Goal: Transaction & Acquisition: Purchase product/service

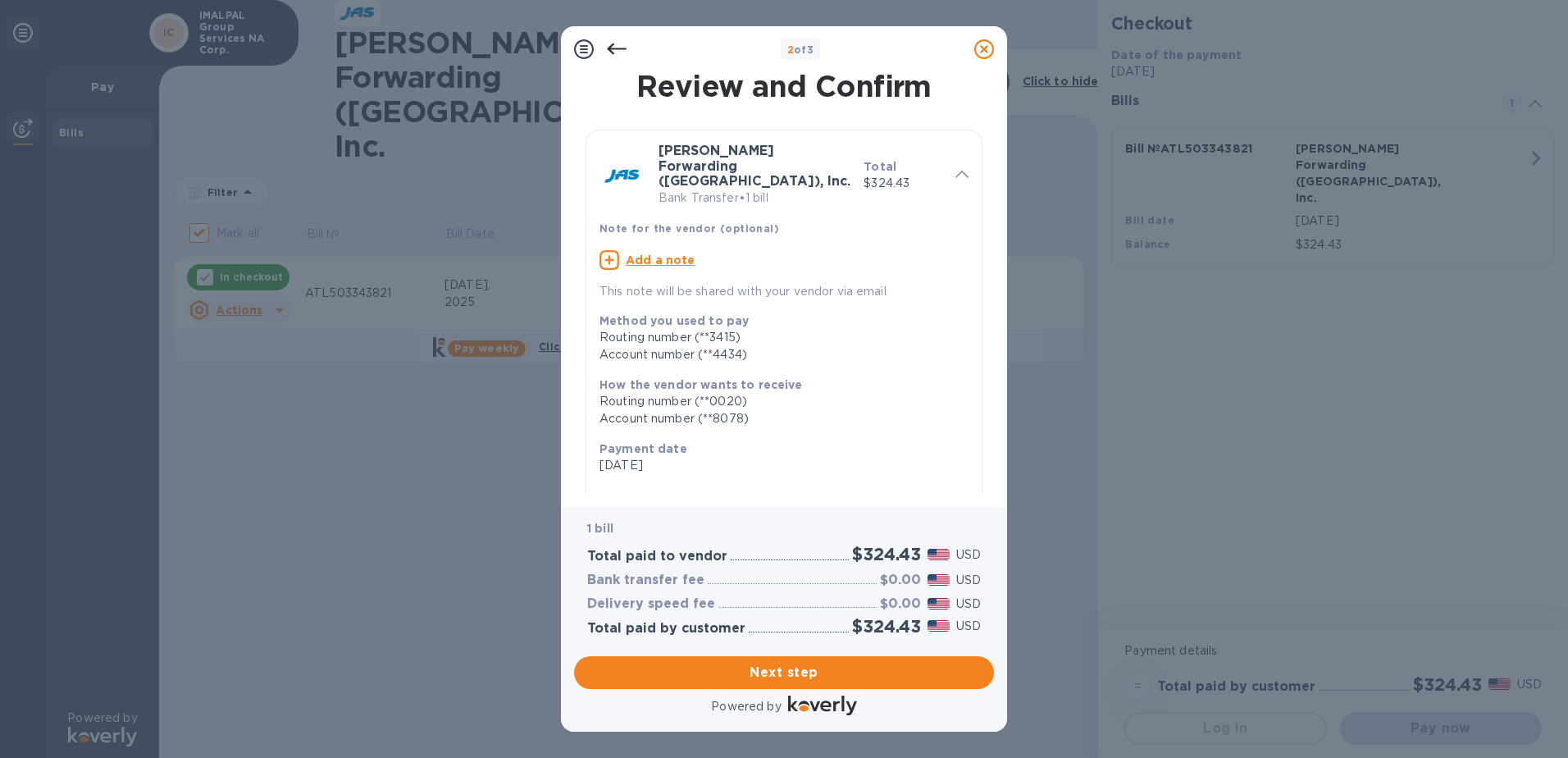
click at [619, 47] on icon at bounding box center [616, 48] width 20 height 20
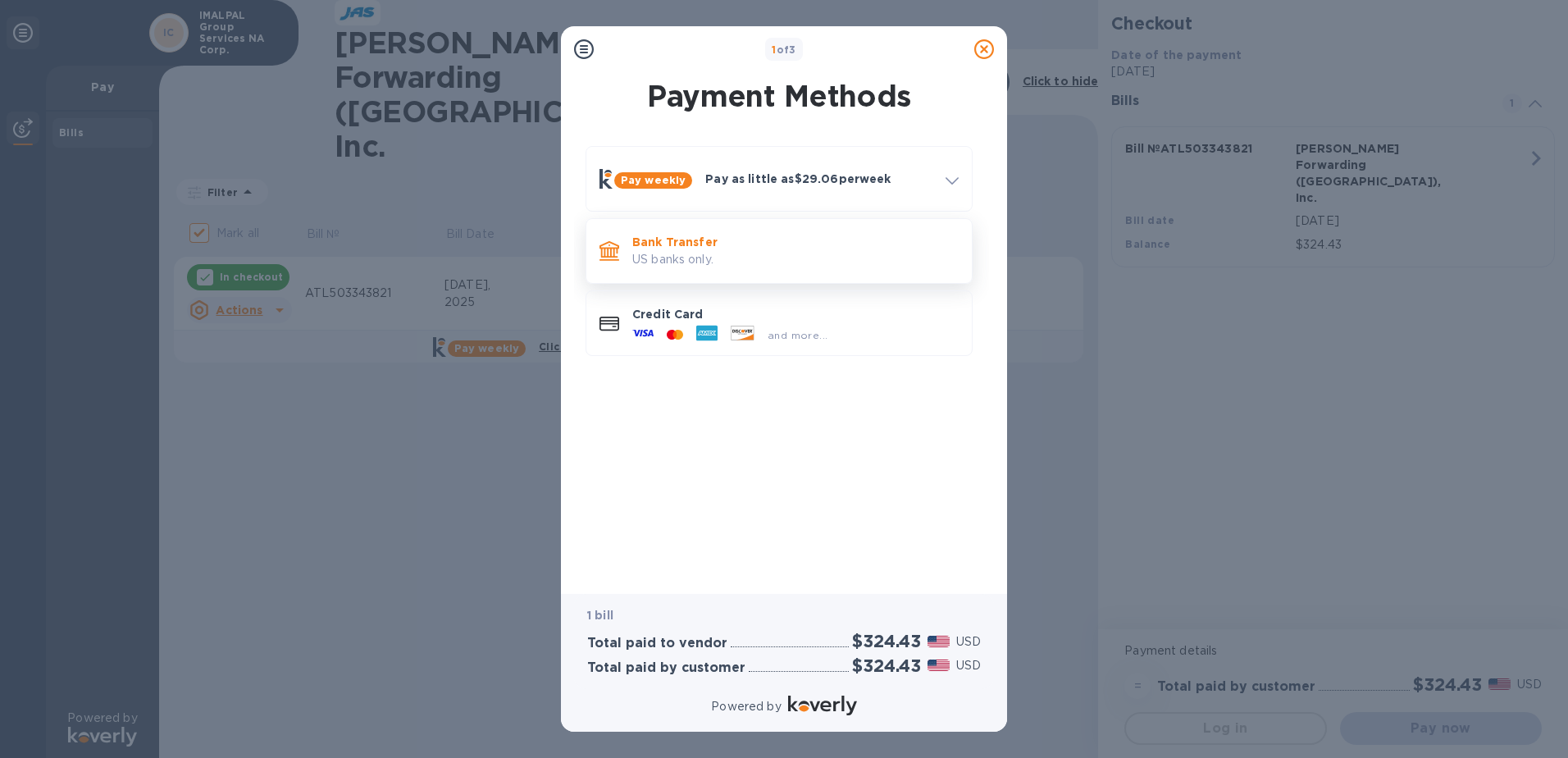
click at [653, 255] on p "US banks only." at bounding box center [795, 259] width 326 height 18
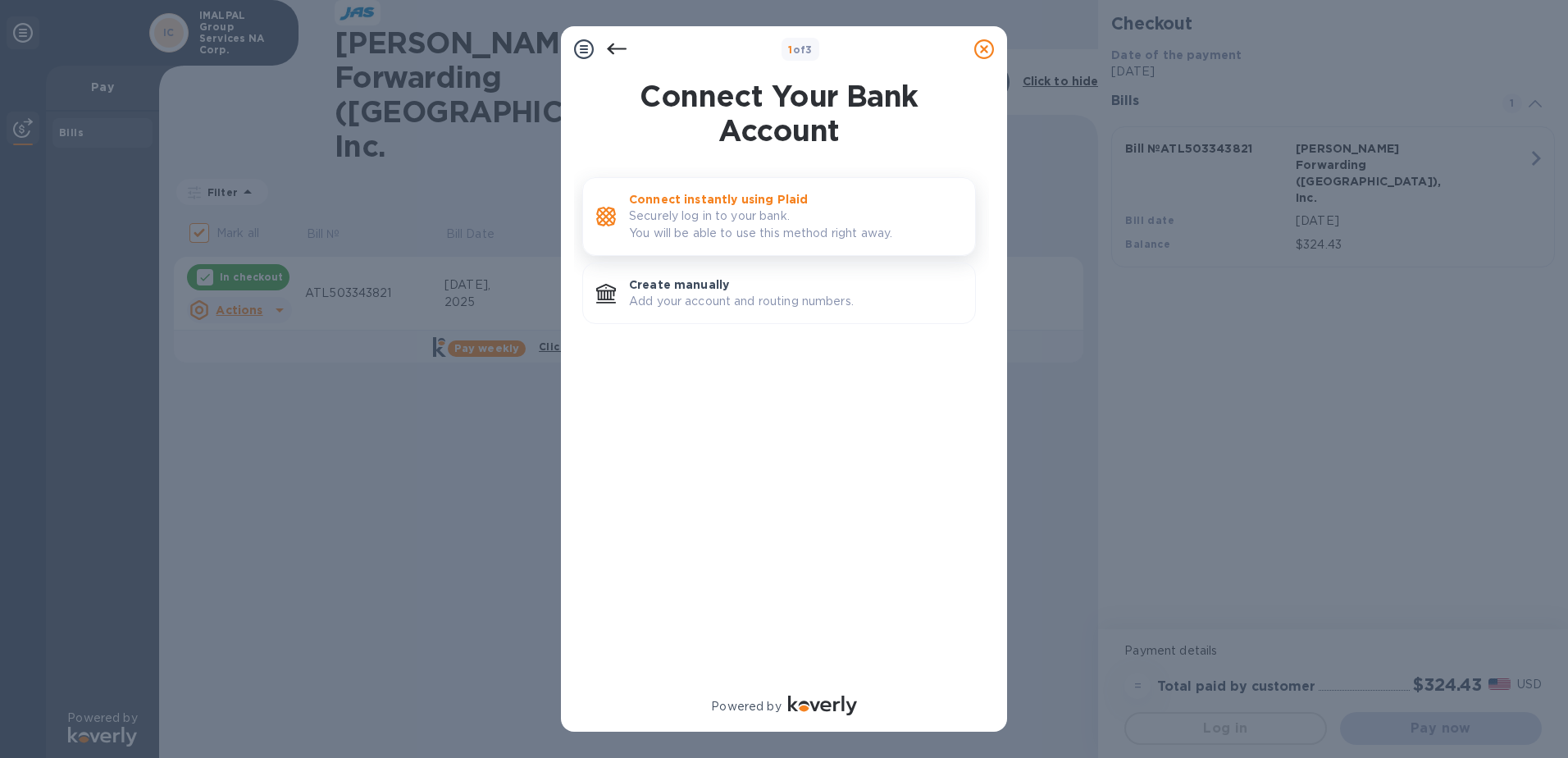
click at [679, 219] on p "Securely log in to your bank. You will be able to use this method right away." at bounding box center [796, 224] width 333 height 34
click at [729, 294] on p "Add your account and routing numbers." at bounding box center [796, 301] width 333 height 18
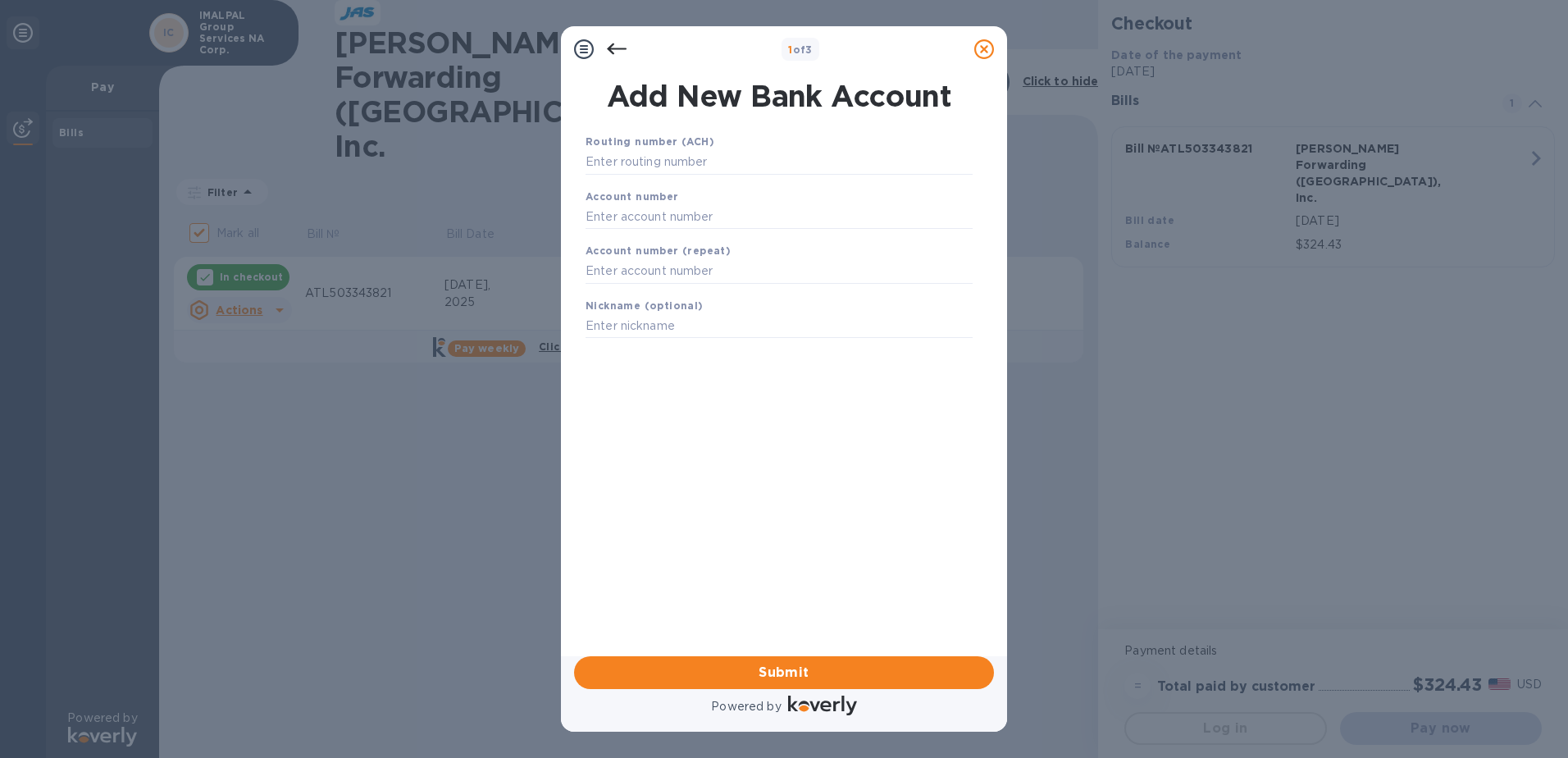
click at [617, 51] on icon at bounding box center [616, 48] width 20 height 20
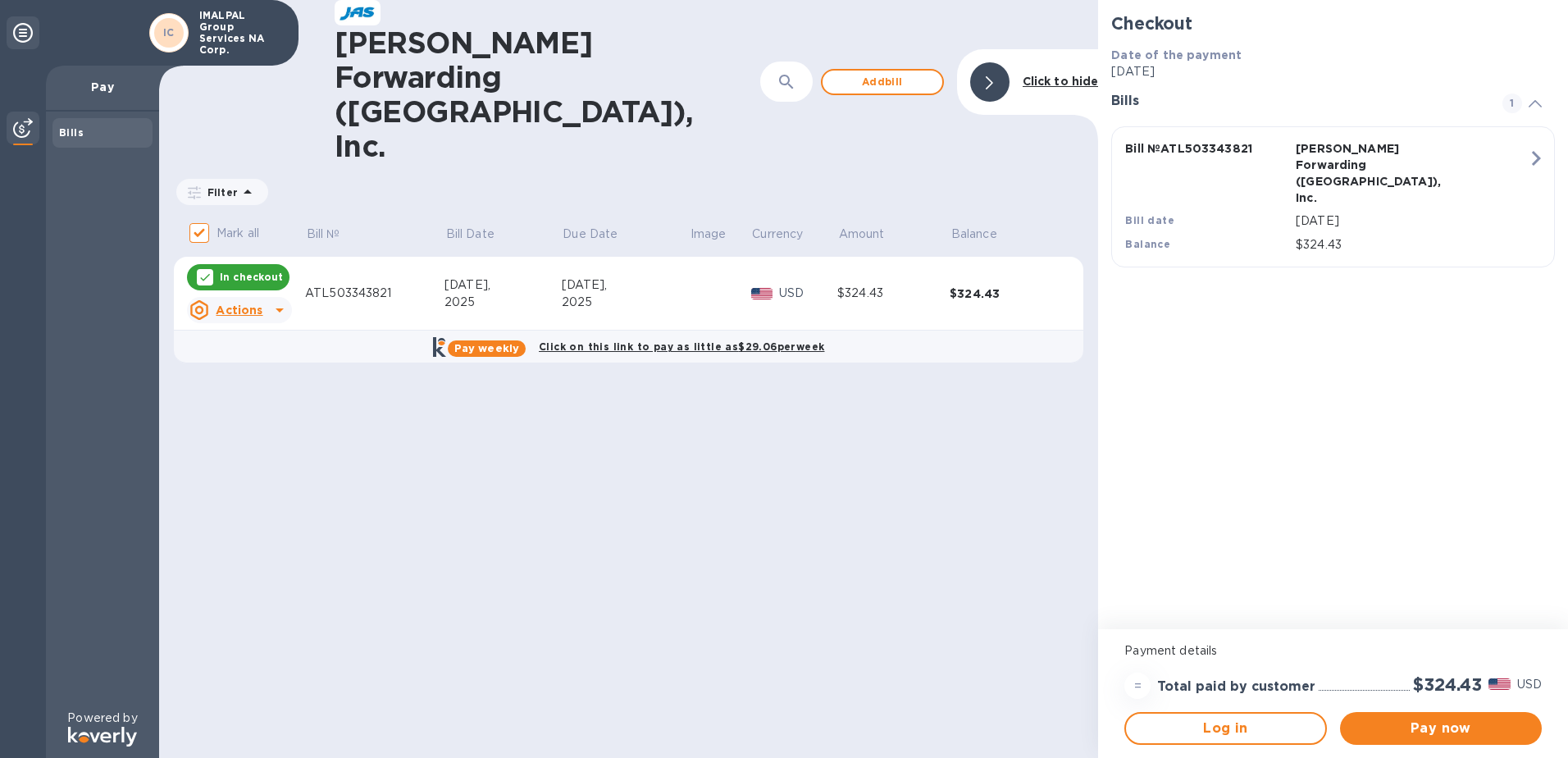
click at [281, 309] on icon at bounding box center [280, 311] width 8 height 4
click at [338, 379] on div at bounding box center [784, 379] width 1568 height 758
click at [1449, 723] on span "Pay now" at bounding box center [1441, 728] width 176 height 20
click at [1434, 725] on span "Pay now" at bounding box center [1441, 728] width 176 height 20
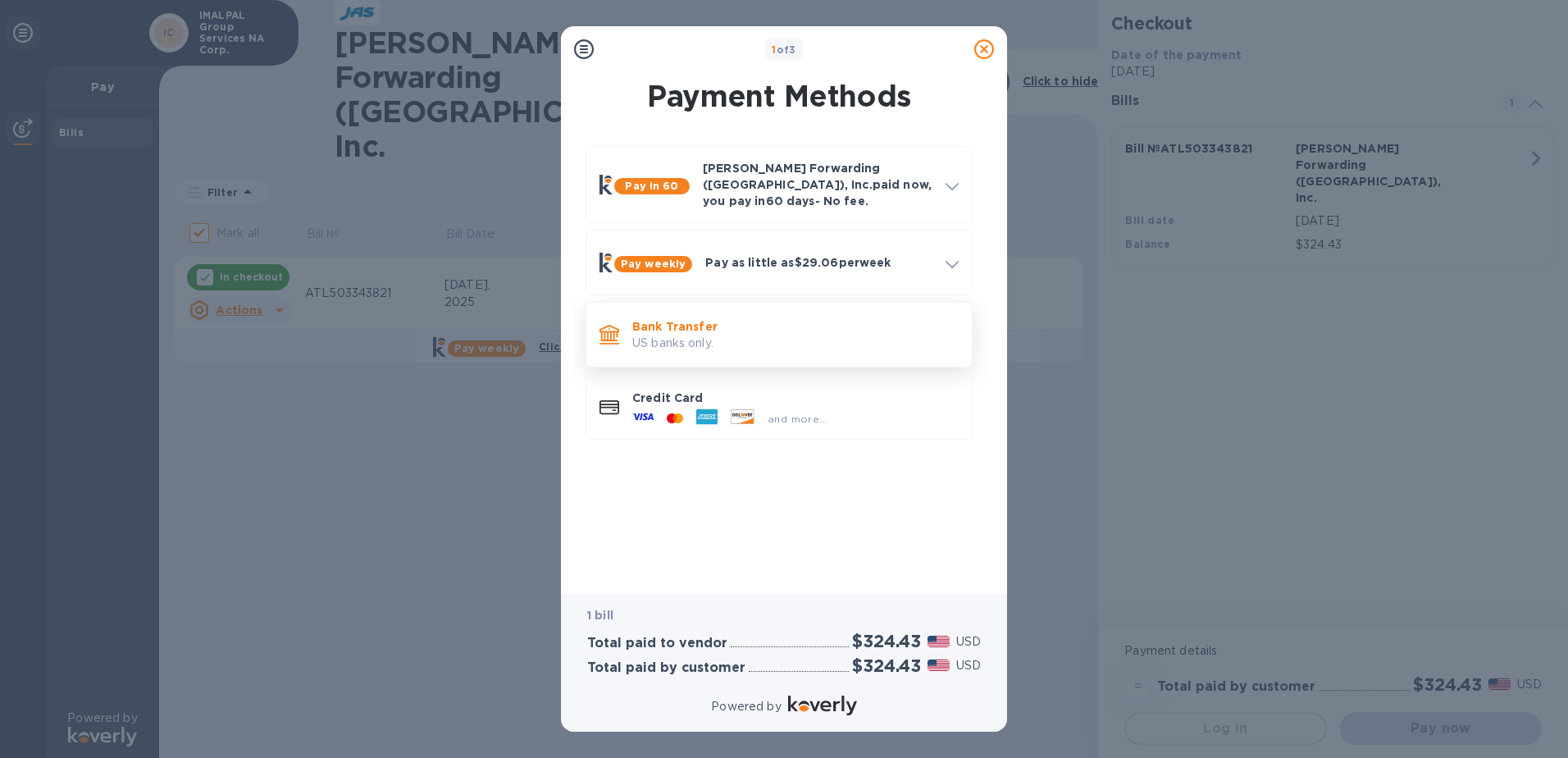
click at [719, 335] on p "US banks only." at bounding box center [795, 343] width 326 height 18
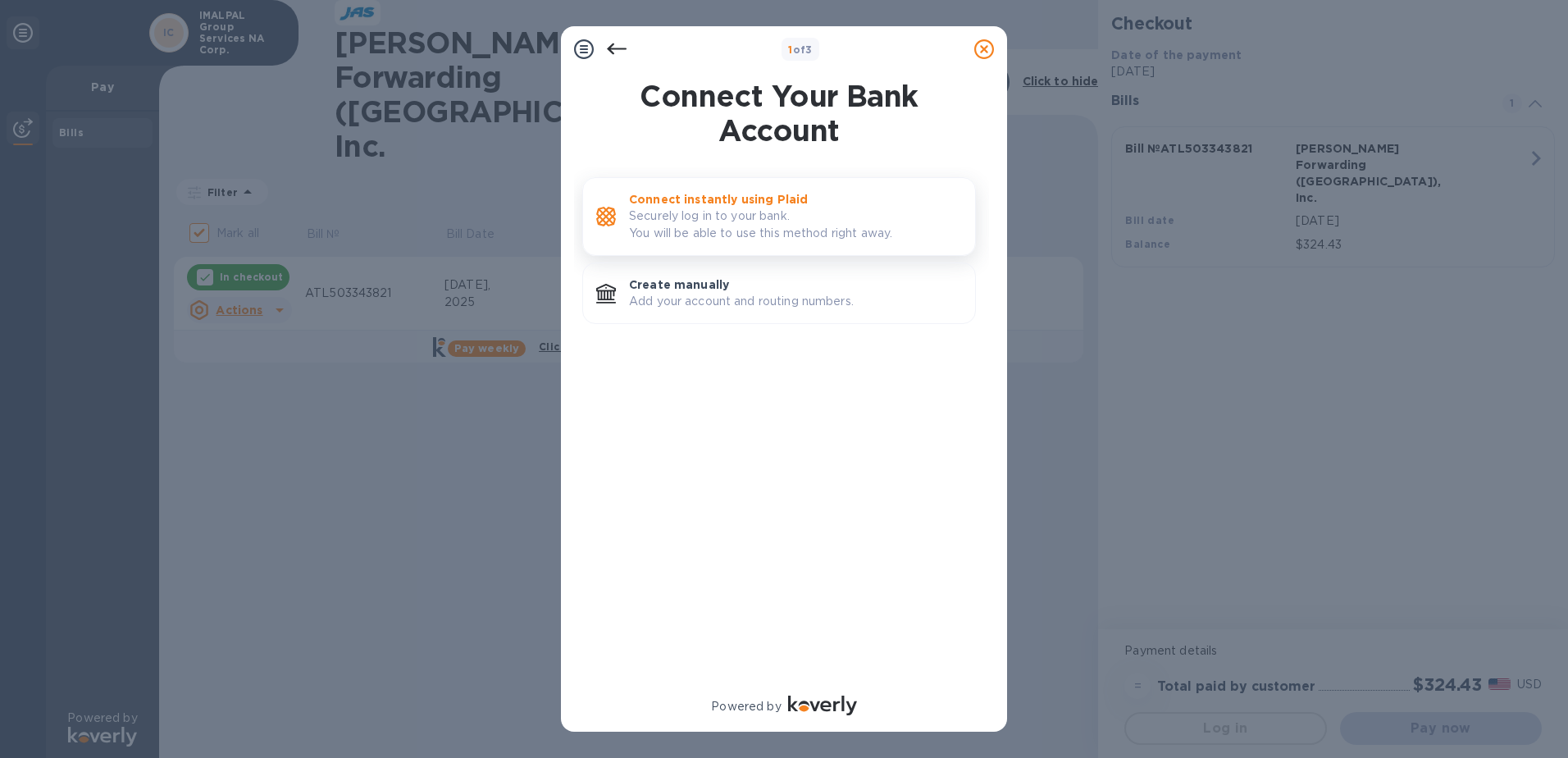
click at [758, 206] on p "Connect instantly using Plaid" at bounding box center [796, 200] width 333 height 17
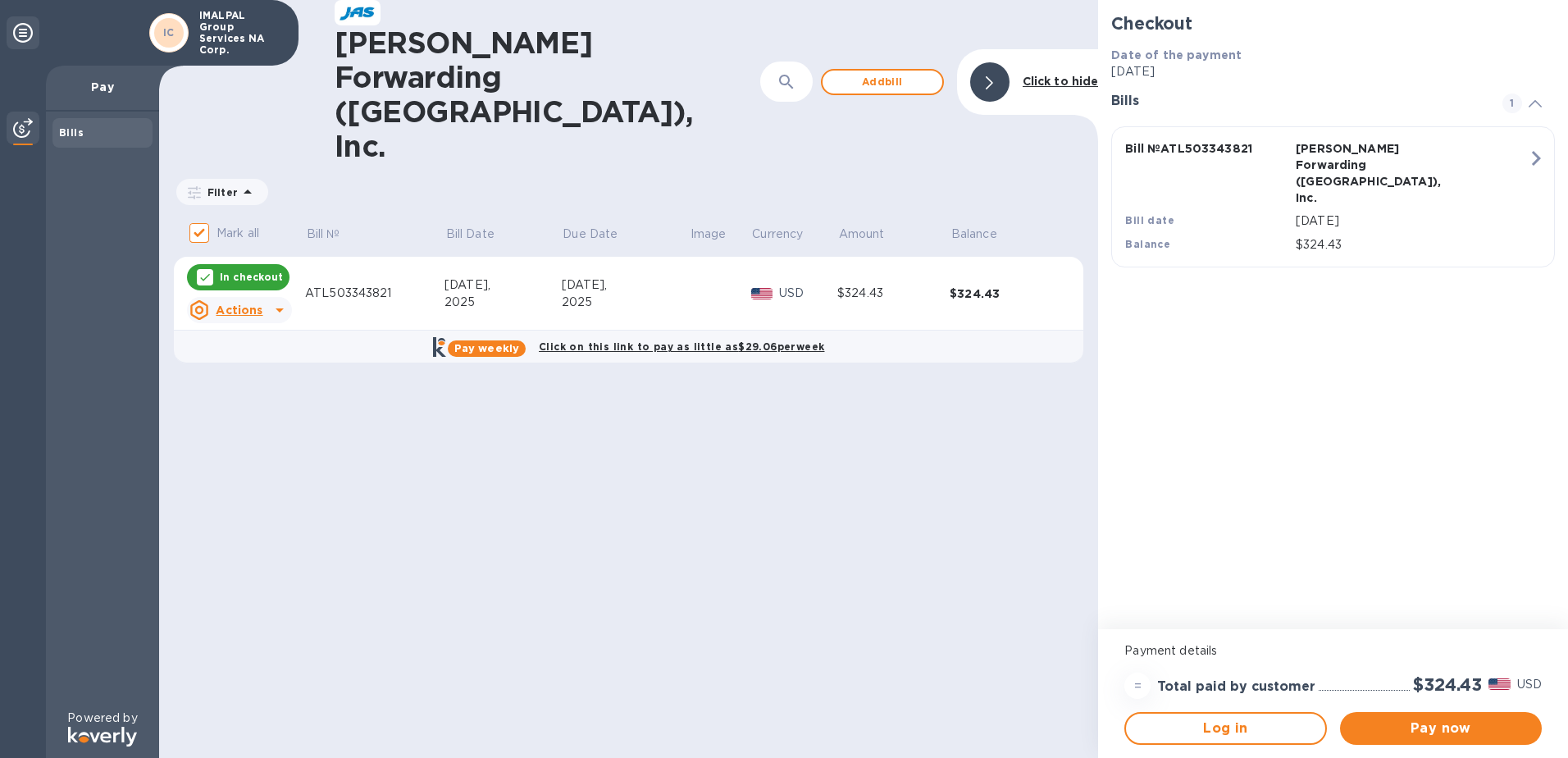
click at [282, 300] on icon at bounding box center [279, 310] width 20 height 20
click at [418, 478] on div at bounding box center [784, 379] width 1568 height 758
click at [271, 300] on icon at bounding box center [279, 310] width 20 height 20
click at [237, 283] on b "Open bill" at bounding box center [260, 282] width 55 height 13
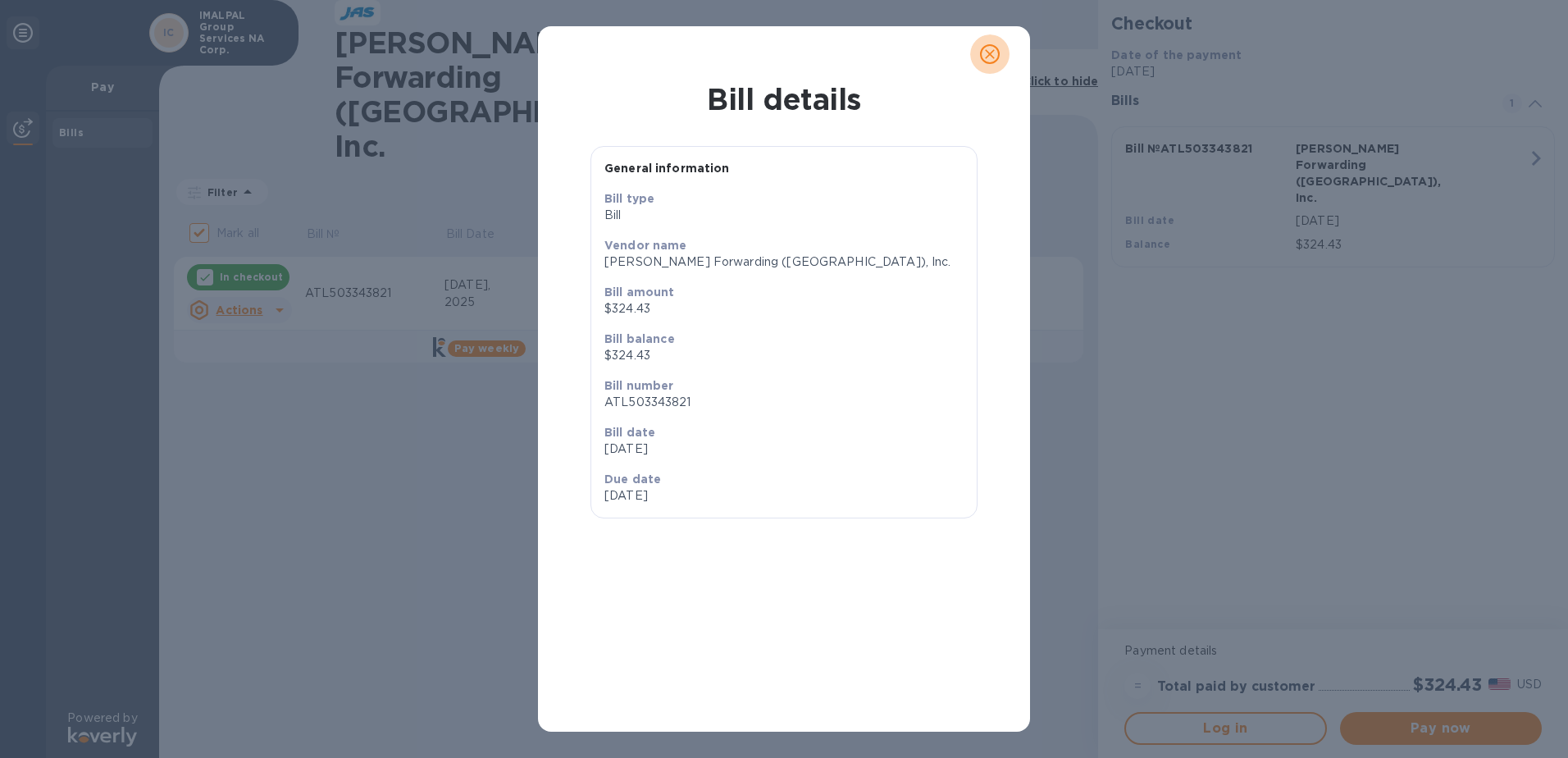
click at [991, 60] on icon "close" at bounding box center [990, 54] width 17 height 17
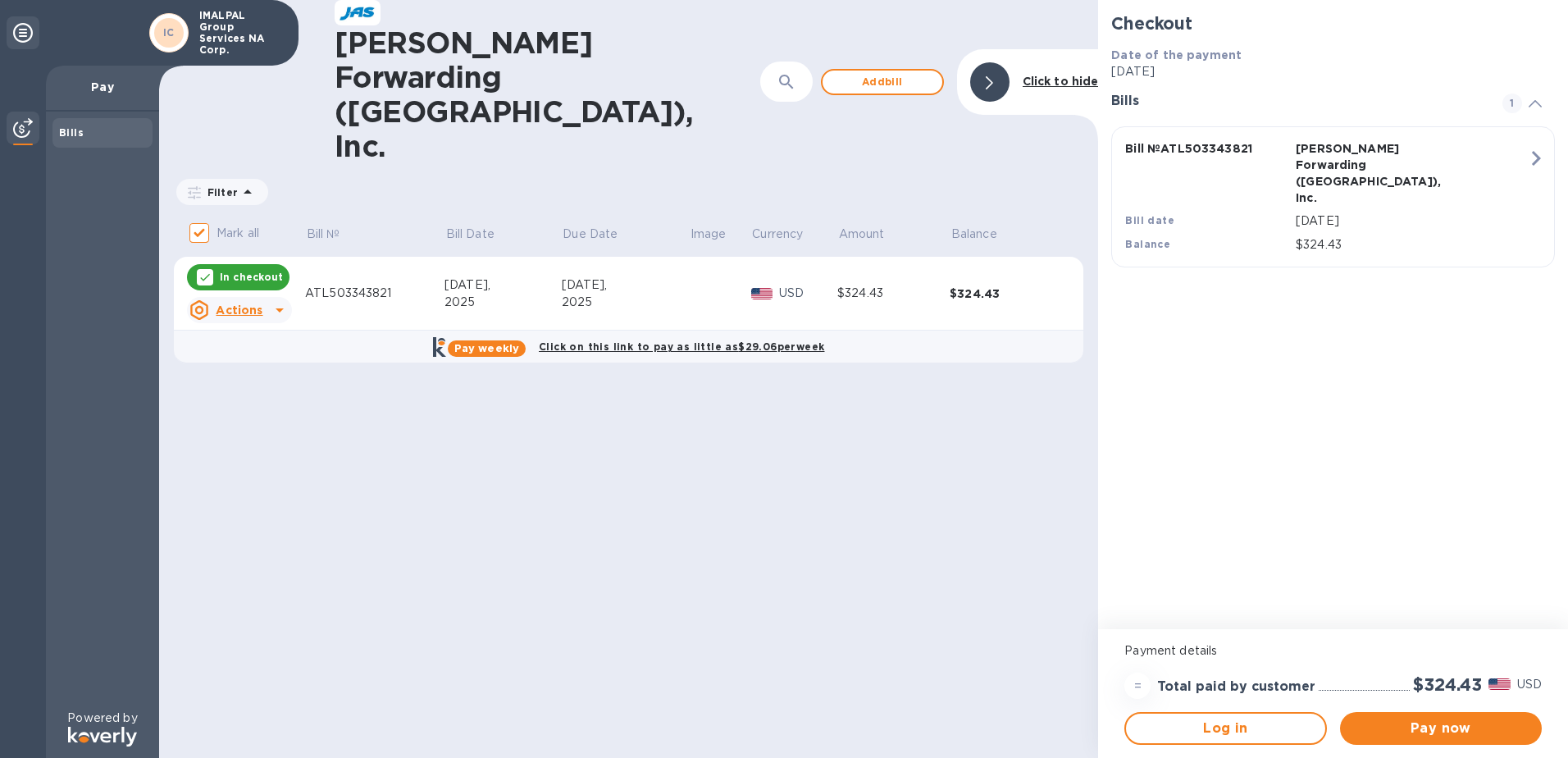
click at [276, 300] on icon at bounding box center [279, 310] width 20 height 20
click at [271, 243] on h3 "Bill actions" at bounding box center [247, 248] width 121 height 16
click at [586, 388] on div "[PERSON_NAME] Forwarding ([GEOGRAPHIC_DATA]), Inc. ​ Add [PERSON_NAME] to hide …" at bounding box center [628, 379] width 939 height 758
click at [565, 294] on div "2025" at bounding box center [625, 302] width 127 height 18
click at [459, 276] on div "[DATE]," at bounding box center [503, 285] width 117 height 18
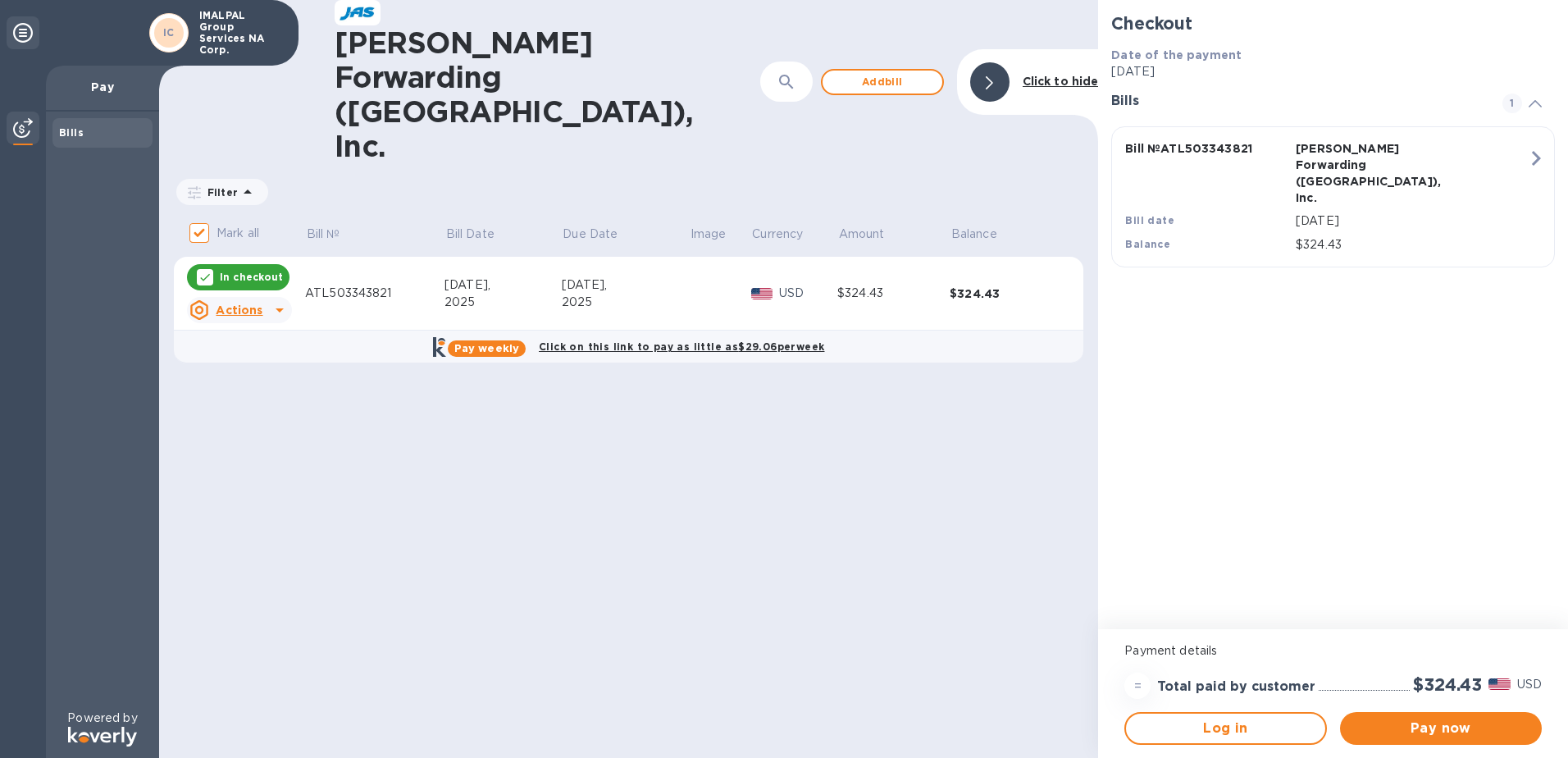
click at [958, 286] on div "$324.43" at bounding box center [1006, 294] width 112 height 17
click at [242, 182] on icon at bounding box center [247, 192] width 20 height 20
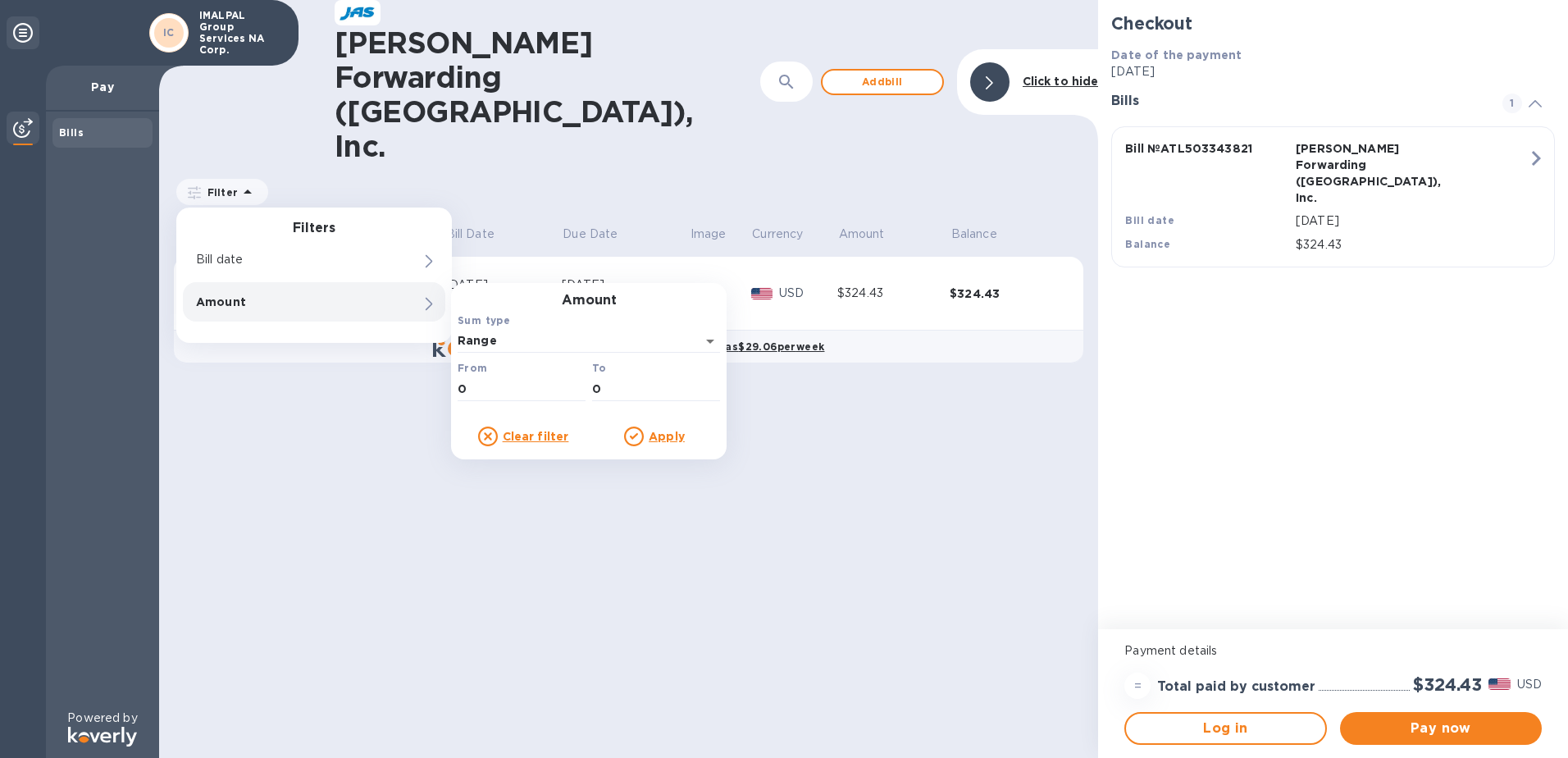
click at [248, 457] on div "[PERSON_NAME] Forwarding ([GEOGRAPHIC_DATA]), Inc. ​ Add [PERSON_NAME] to hide …" at bounding box center [628, 379] width 939 height 758
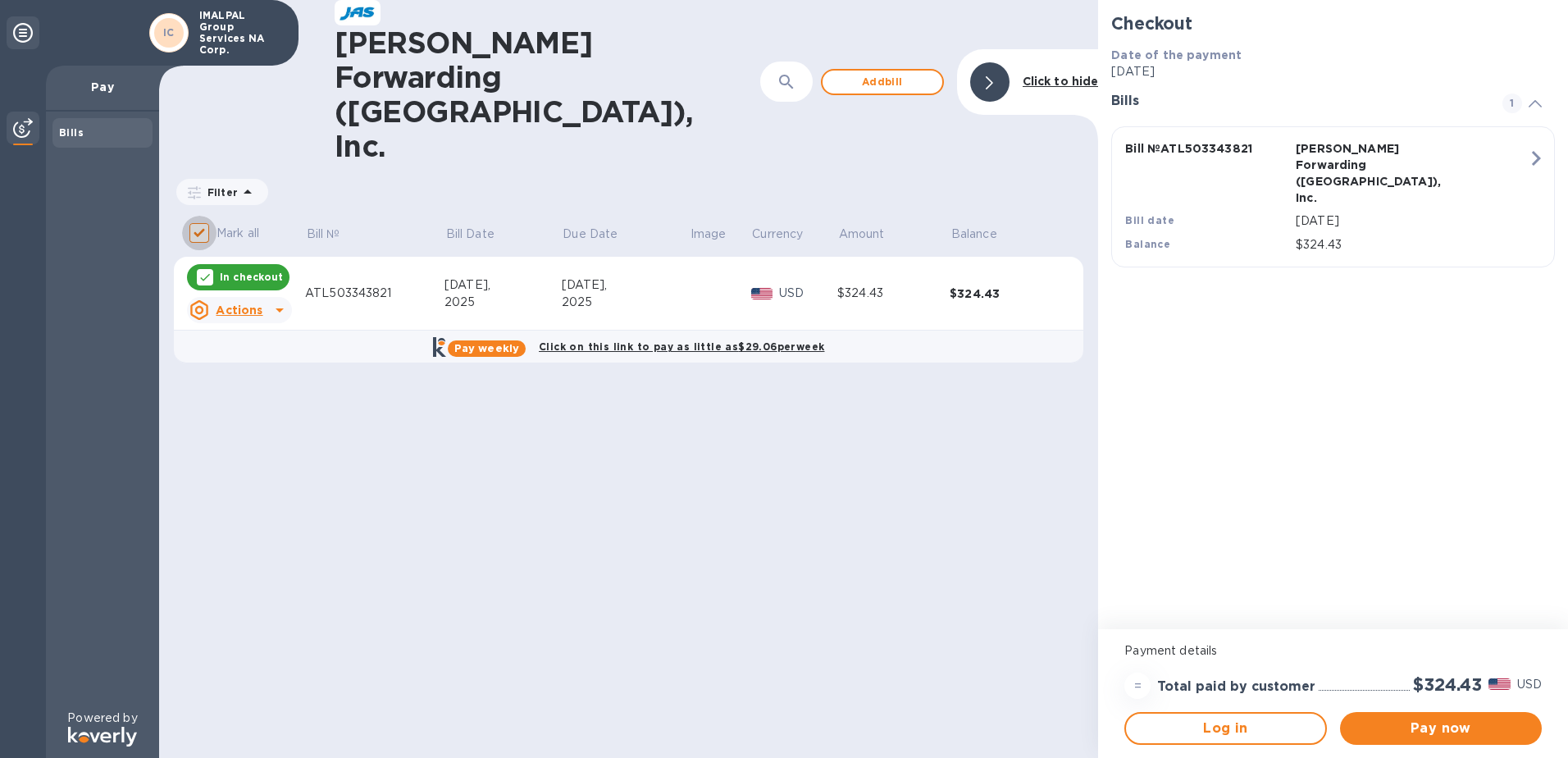
click at [206, 216] on input "Mark all" at bounding box center [199, 233] width 34 height 34
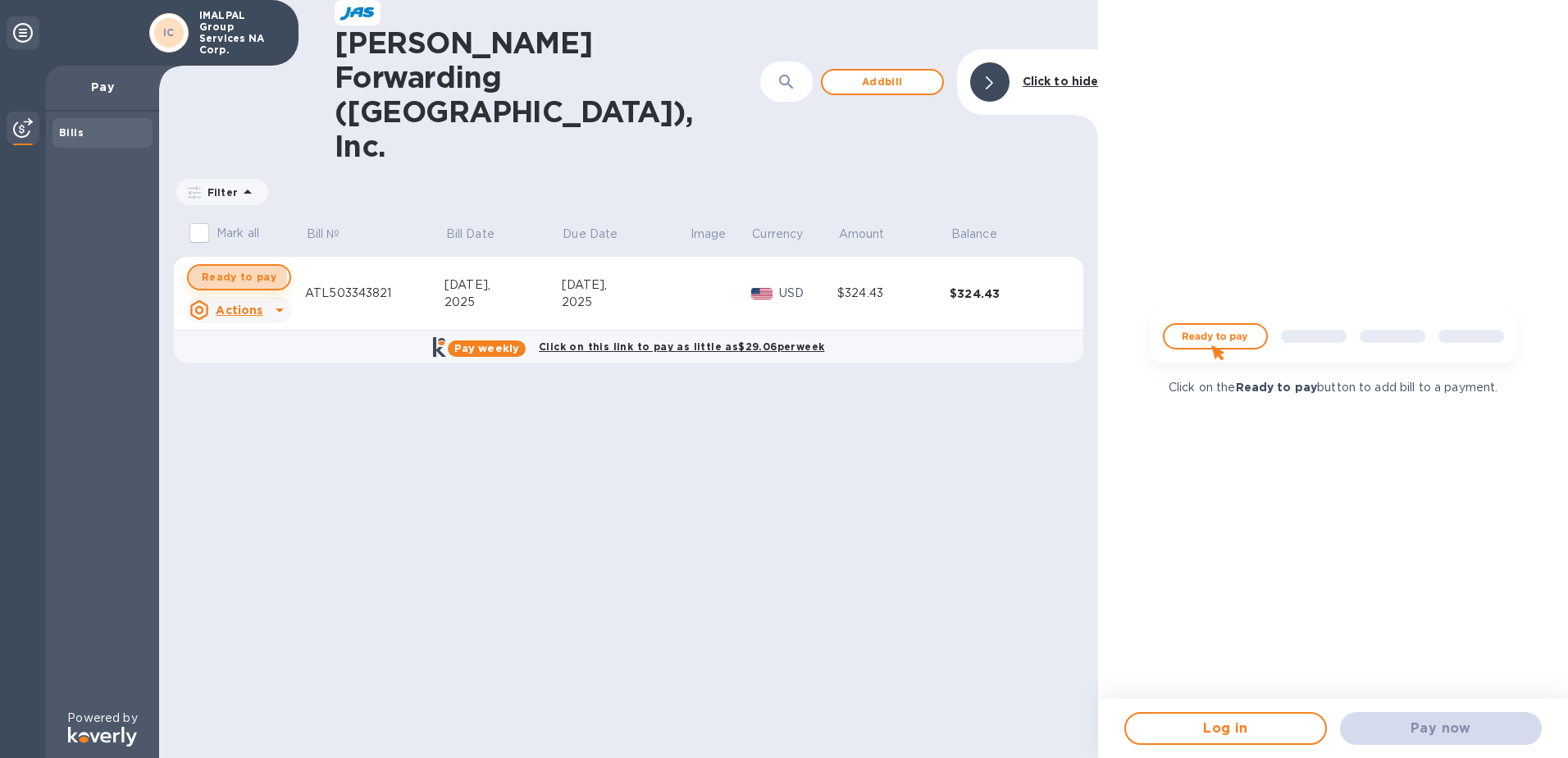
click at [222, 268] on span "Ready to pay" at bounding box center [239, 277] width 74 height 20
checkbox input "true"
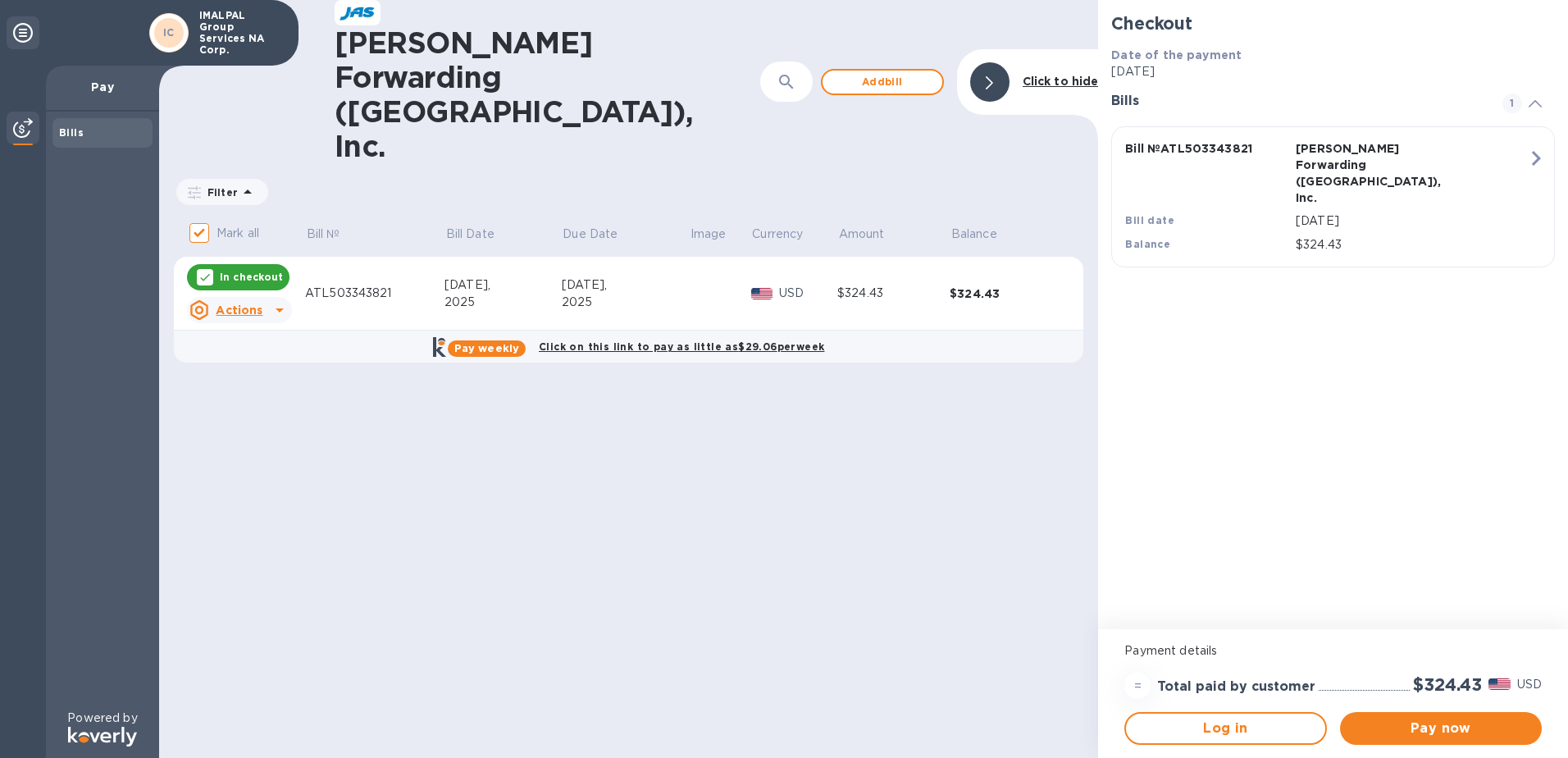
click at [1535, 161] on icon "button" at bounding box center [1536, 158] width 30 height 30
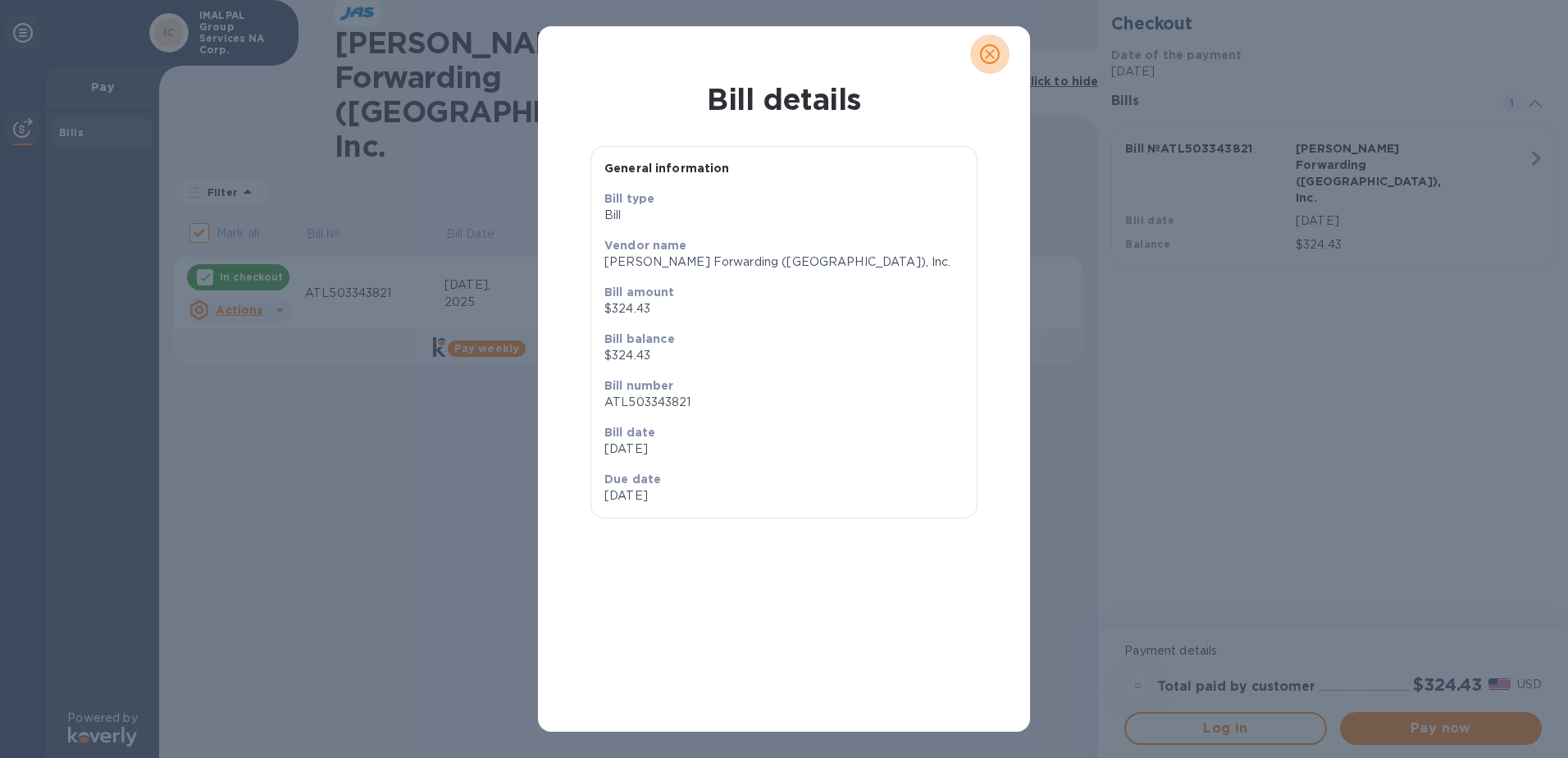
click at [987, 63] on span "close" at bounding box center [990, 54] width 20 height 20
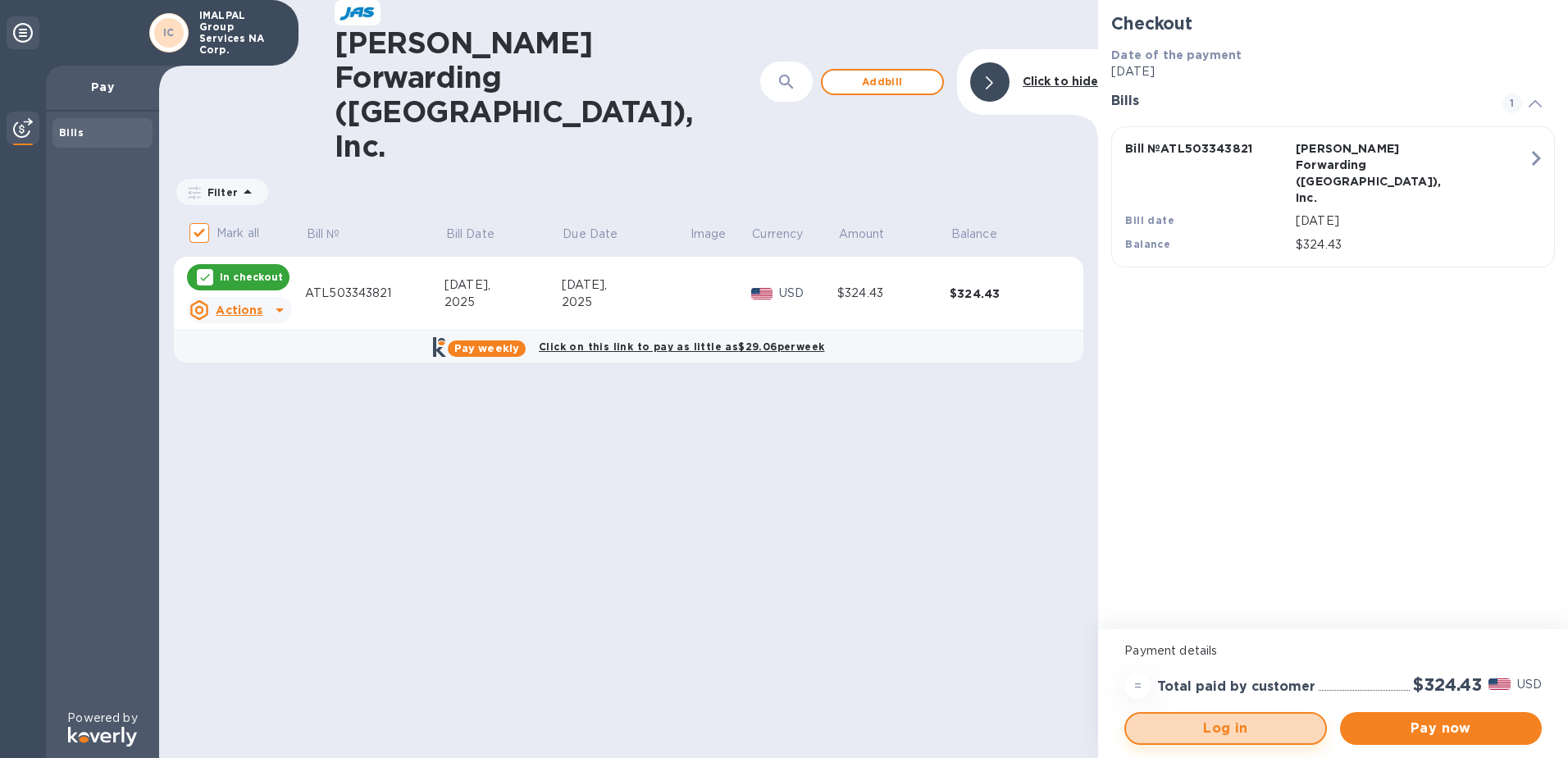
click at [1243, 727] on span "Log in" at bounding box center [1225, 728] width 172 height 20
